Goal: Task Accomplishment & Management: Manage account settings

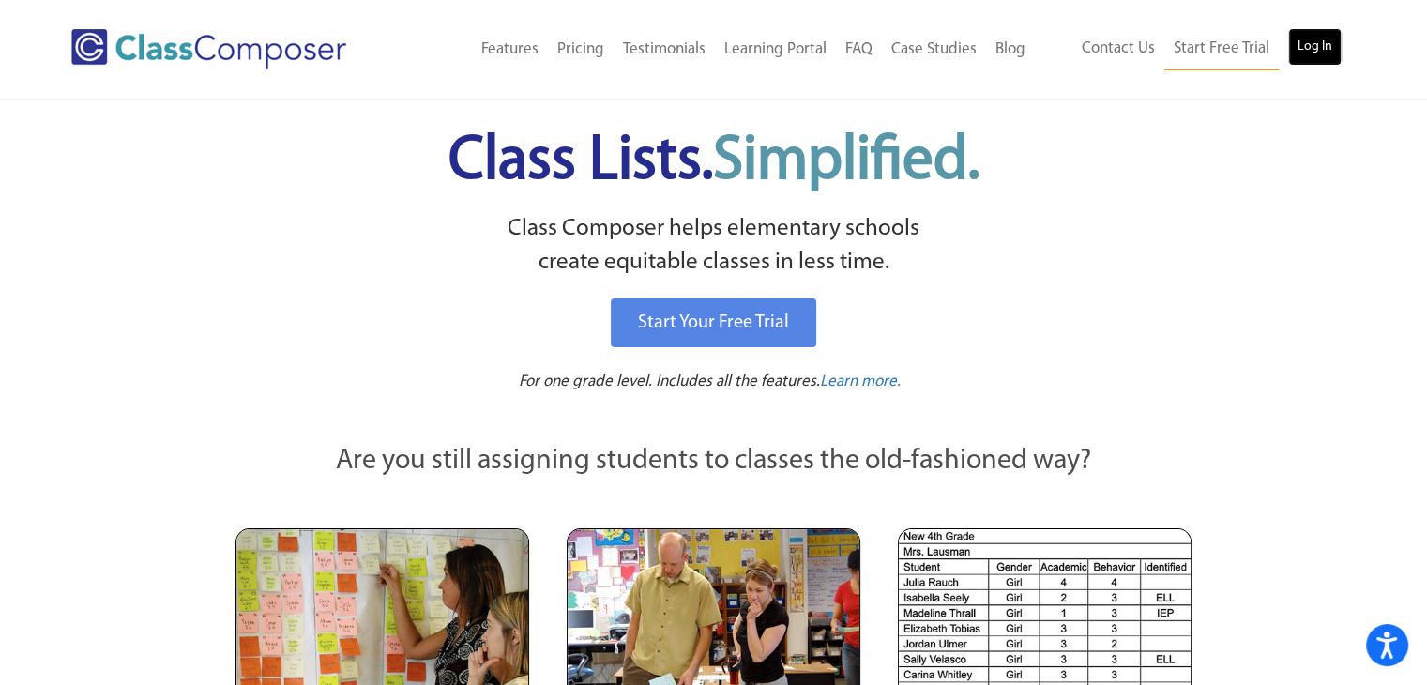
click at [1310, 54] on link "Log In" at bounding box center [1314, 47] width 53 height 38
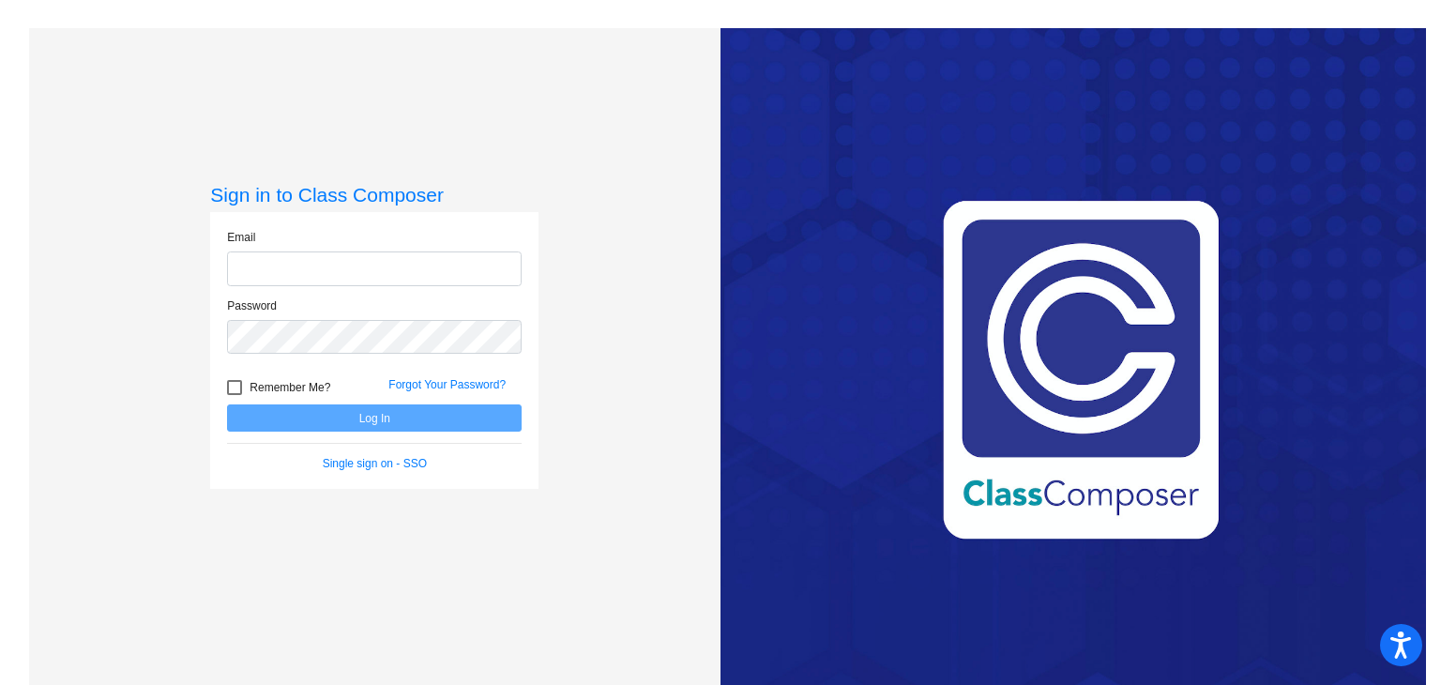
type input "[EMAIL_ADDRESS][DOMAIN_NAME]"
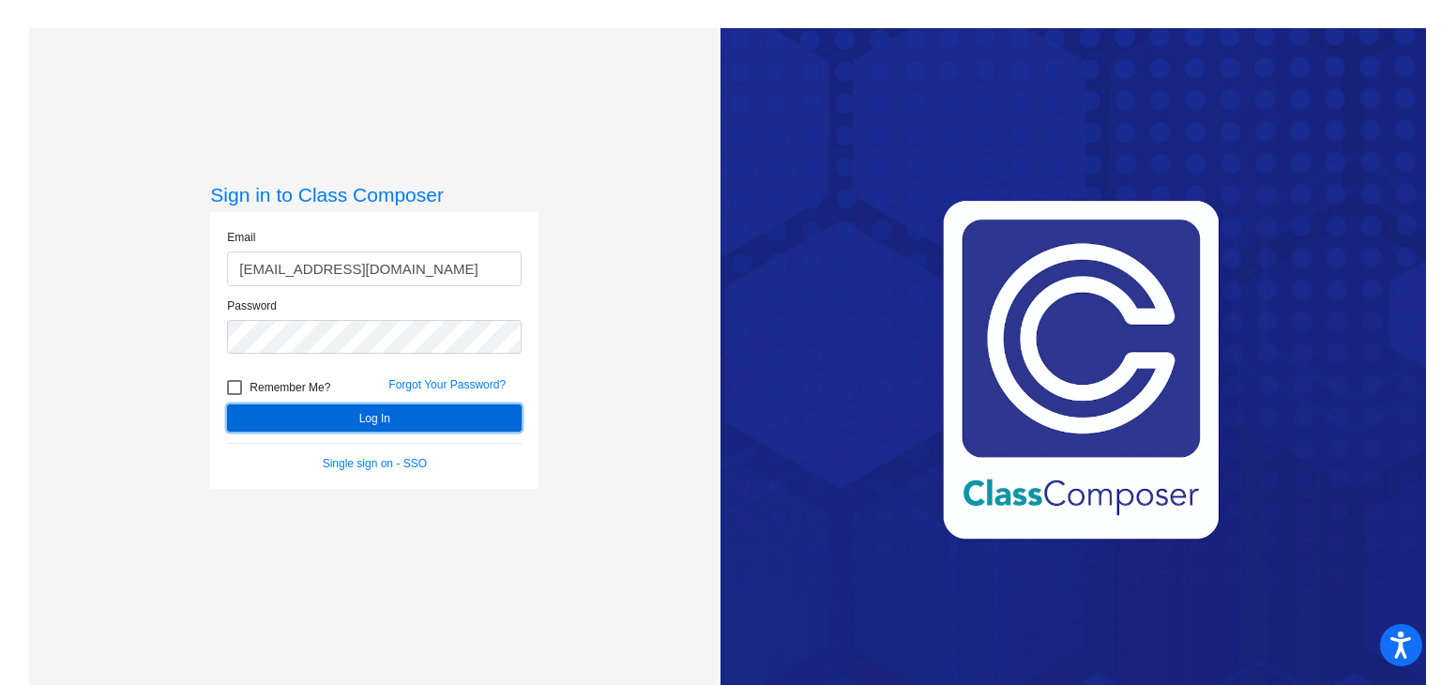
click at [374, 423] on button "Log In" at bounding box center [374, 417] width 295 height 27
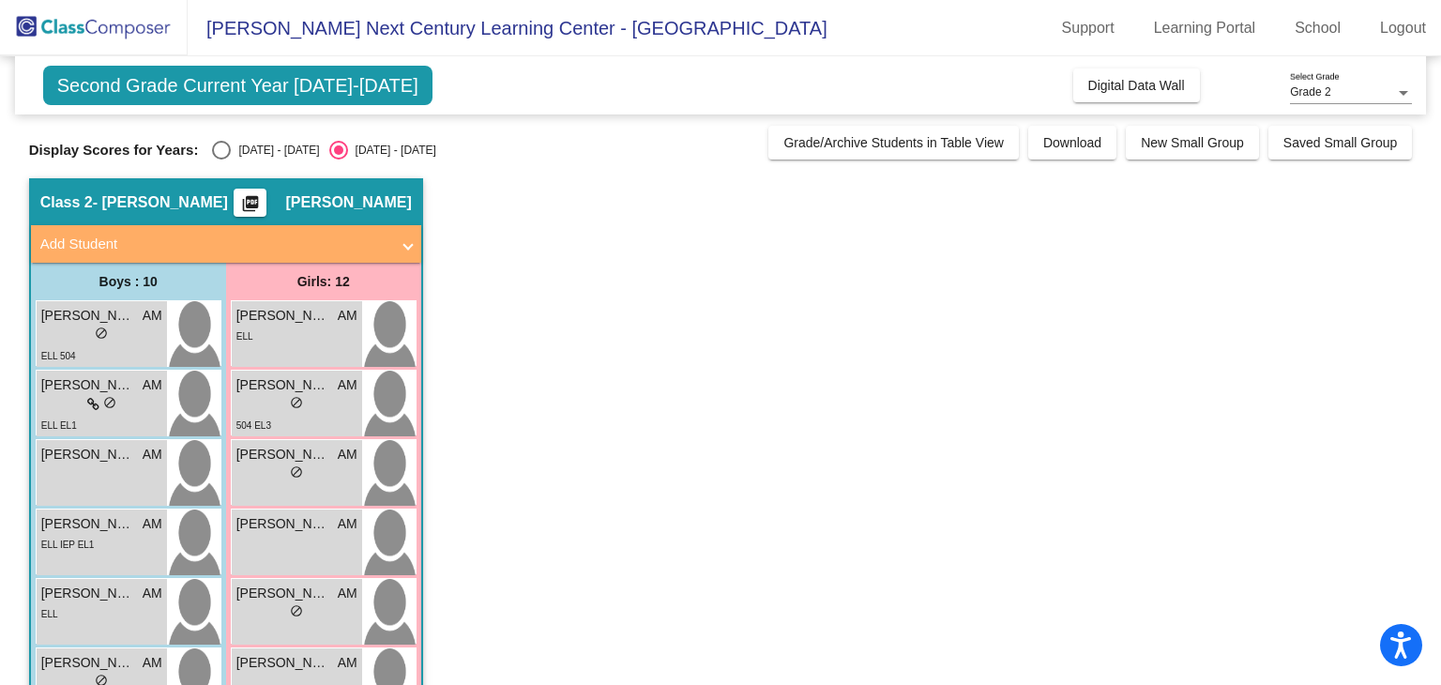
click at [221, 151] on div "Select an option" at bounding box center [221, 150] width 19 height 19
click at [221, 159] on input "[DATE] - [DATE]" at bounding box center [220, 159] width 1 height 1
radio input "true"
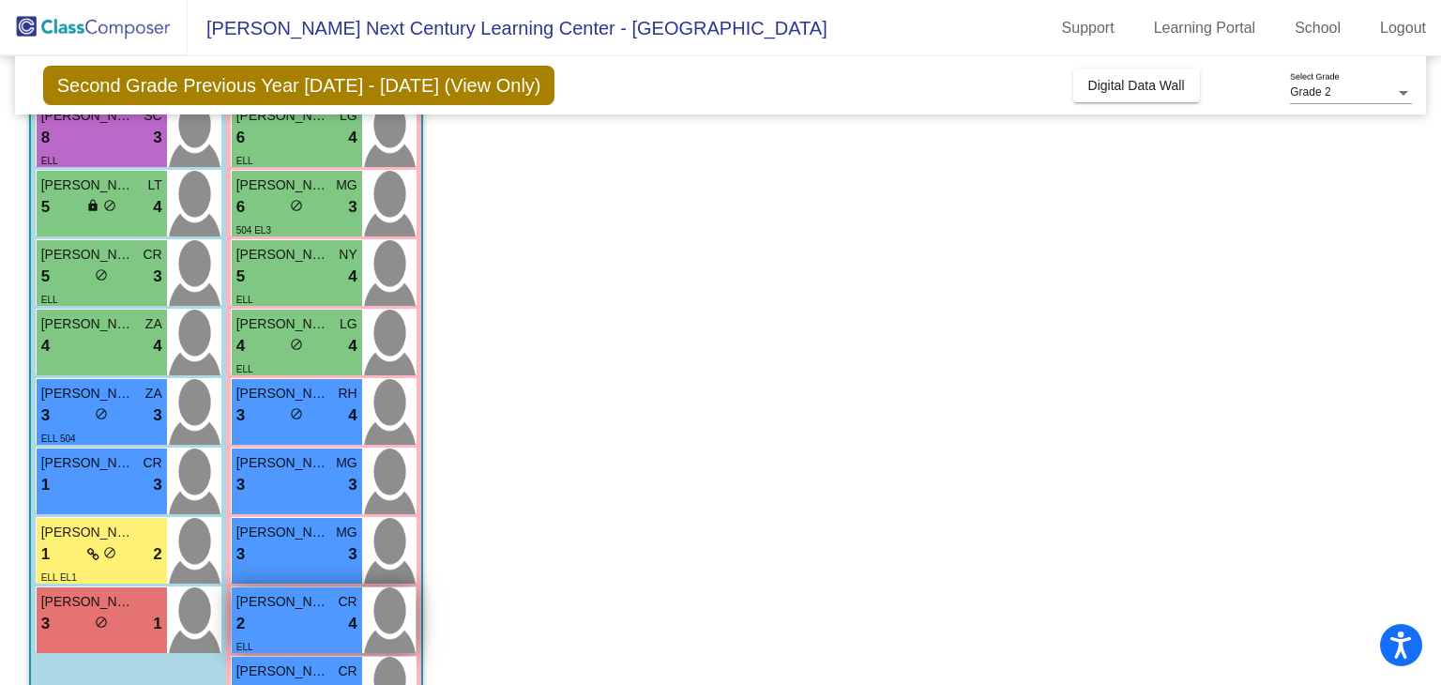
scroll to position [340, 0]
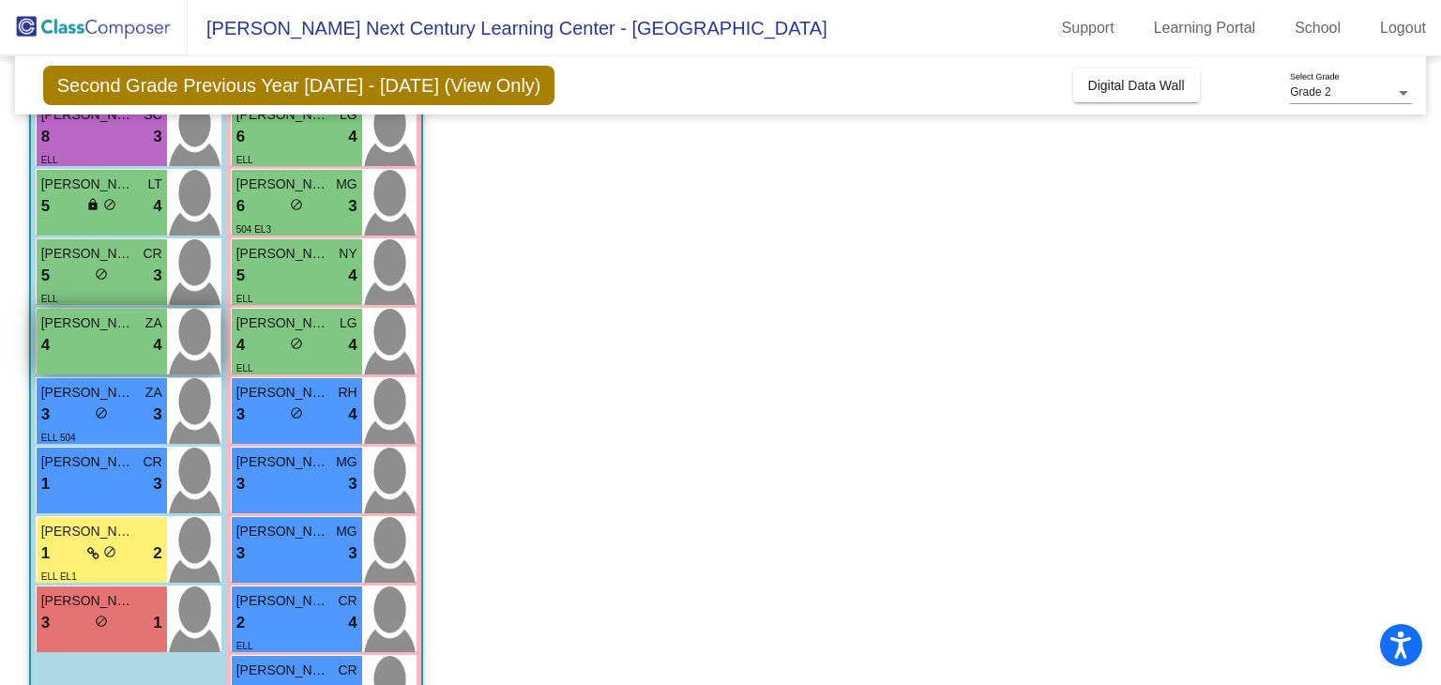
click at [73, 339] on div "4 lock do_not_disturb_alt 4" at bounding box center [101, 345] width 121 height 24
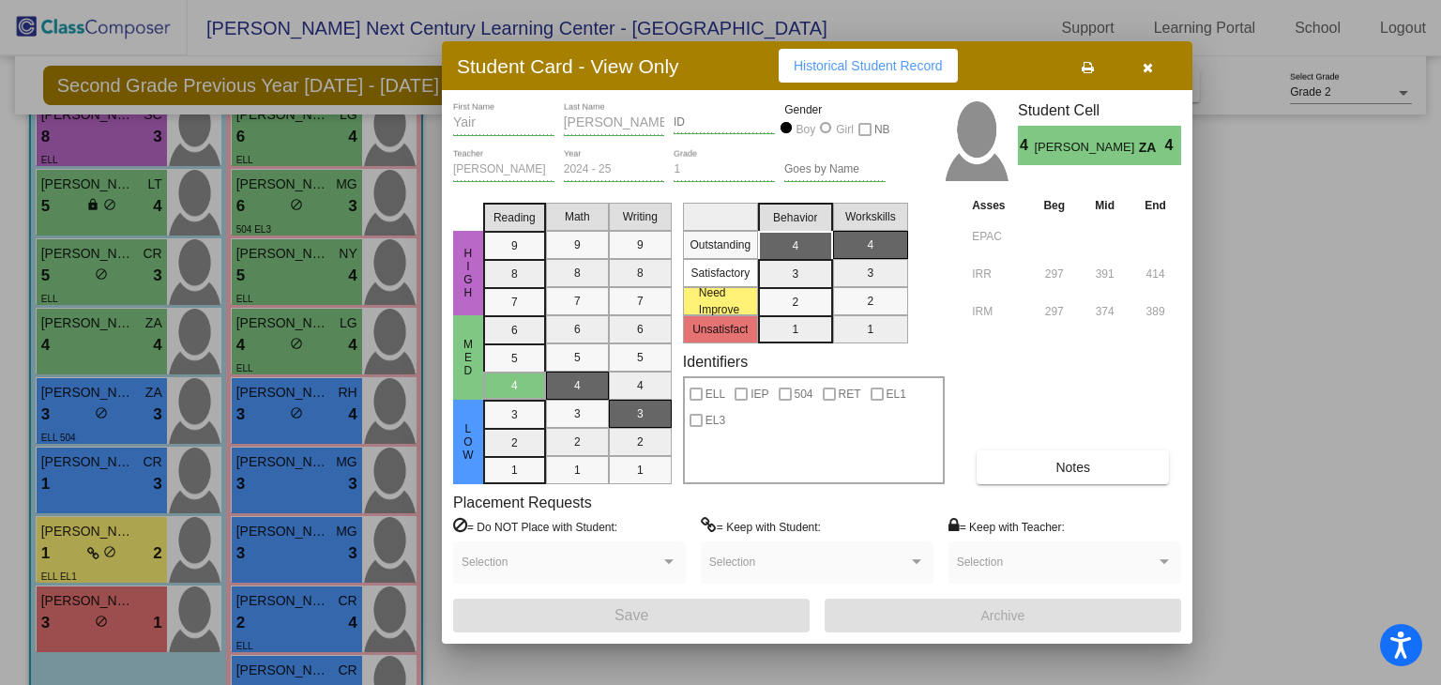
click at [1095, 472] on button "Notes" at bounding box center [1073, 467] width 192 height 34
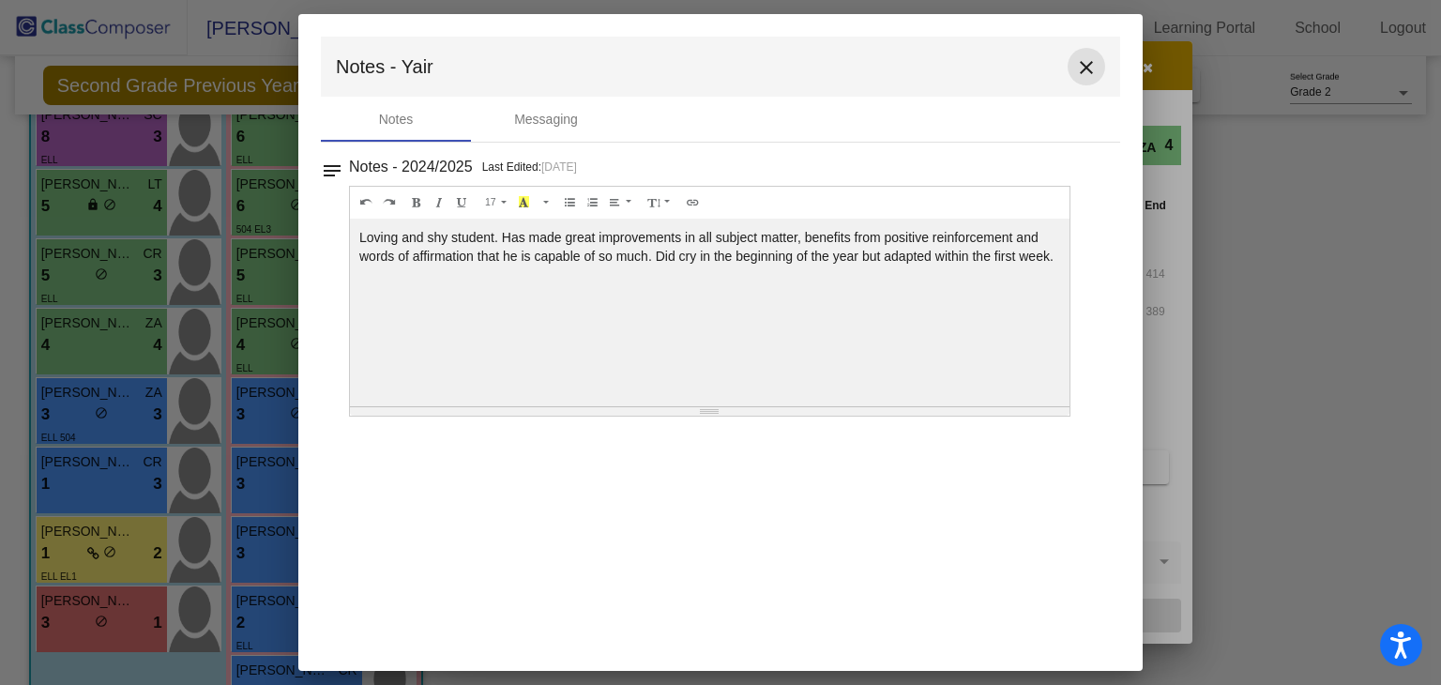
click at [1087, 66] on mat-icon "close" at bounding box center [1086, 67] width 23 height 23
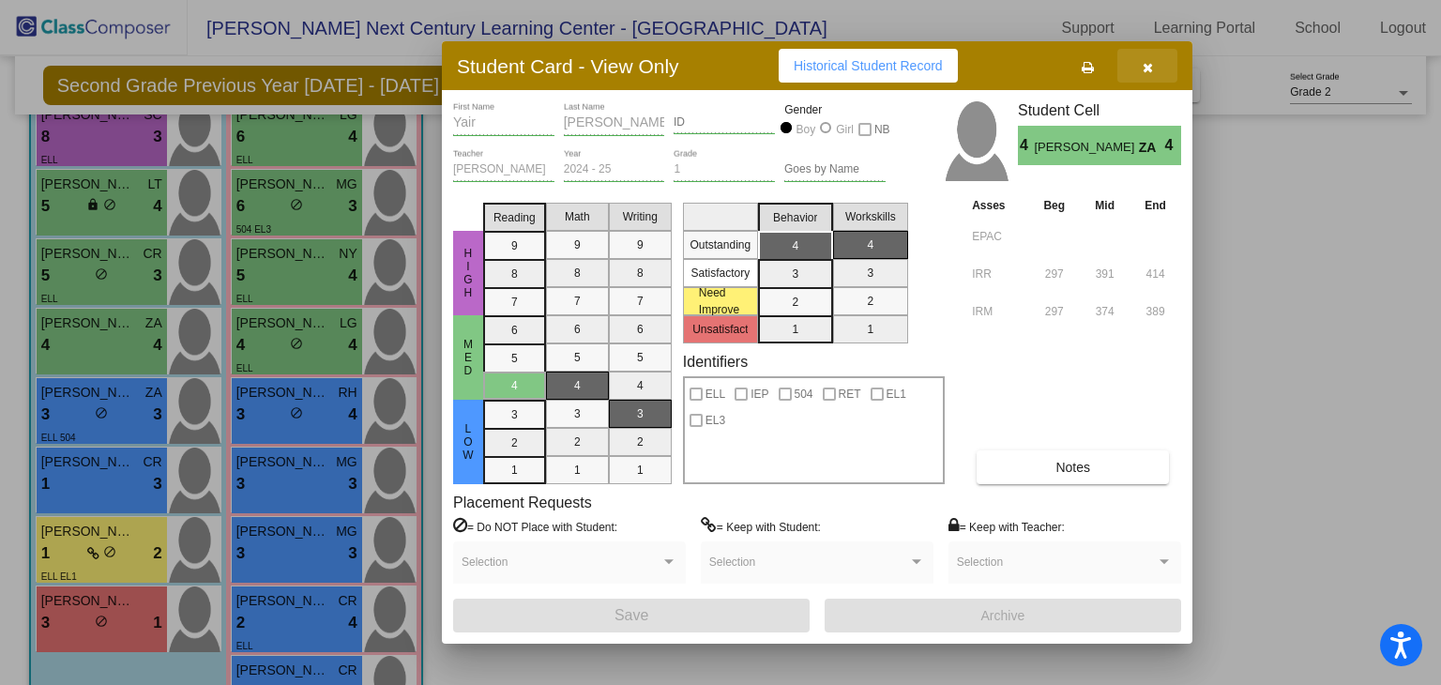
click at [1144, 68] on icon "button" at bounding box center [1148, 67] width 10 height 13
